Goal: Check status: Check status

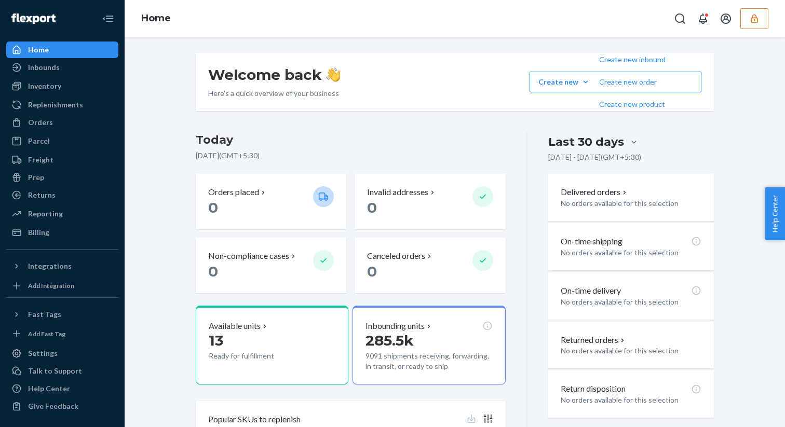
click at [432, 29] on div "Home" at bounding box center [455, 18] width 660 height 37
click at [432, 27] on button "button" at bounding box center [754, 18] width 28 height 21
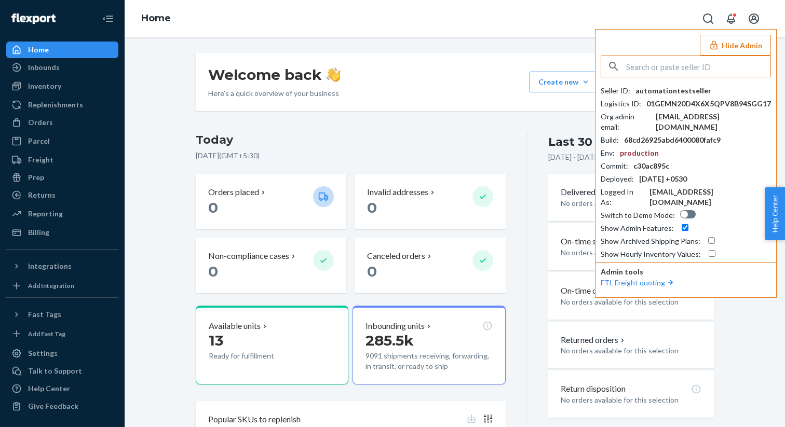
click at [432, 42] on button "Hide Admin" at bounding box center [735, 45] width 71 height 21
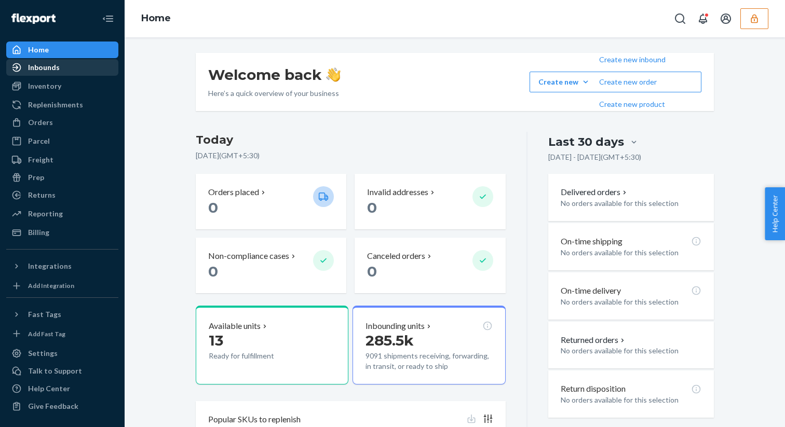
click at [55, 62] on div "Inbounds" at bounding box center [44, 67] width 32 height 10
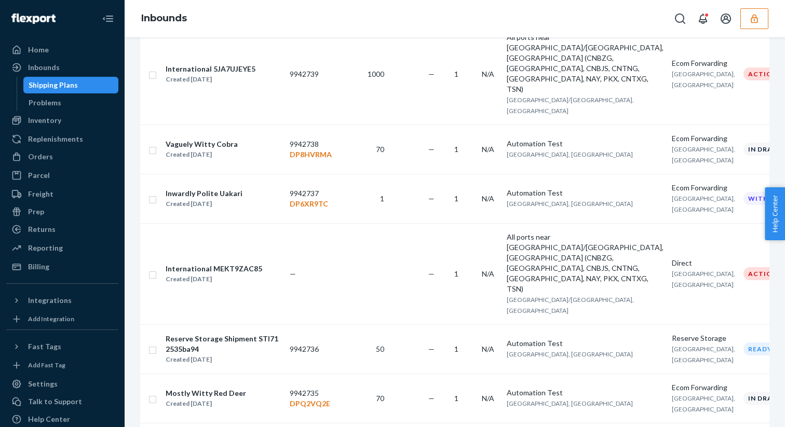
scroll to position [1107, 0]
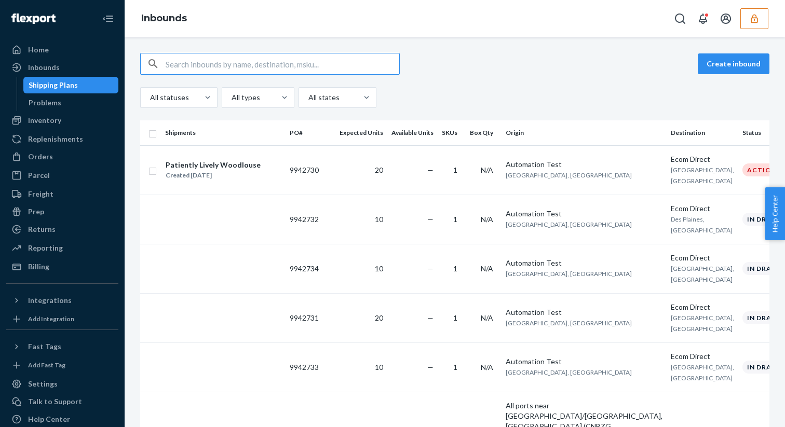
click at [221, 69] on input "text" at bounding box center [283, 63] width 234 height 21
paste input "ok n"
type input "ok n"
